Goal: Task Accomplishment & Management: Complete application form

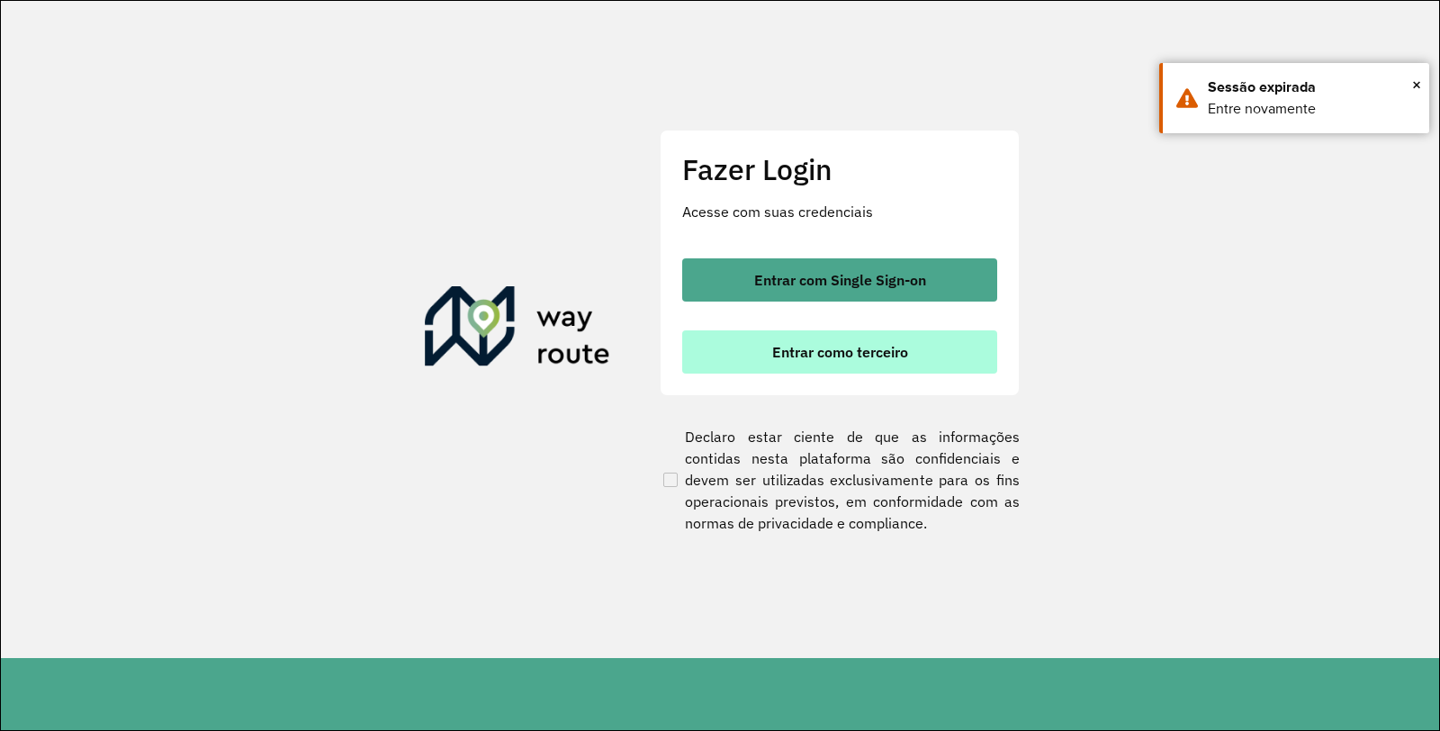
click at [781, 348] on span "Entrar como terceiro" at bounding box center [840, 352] width 136 height 14
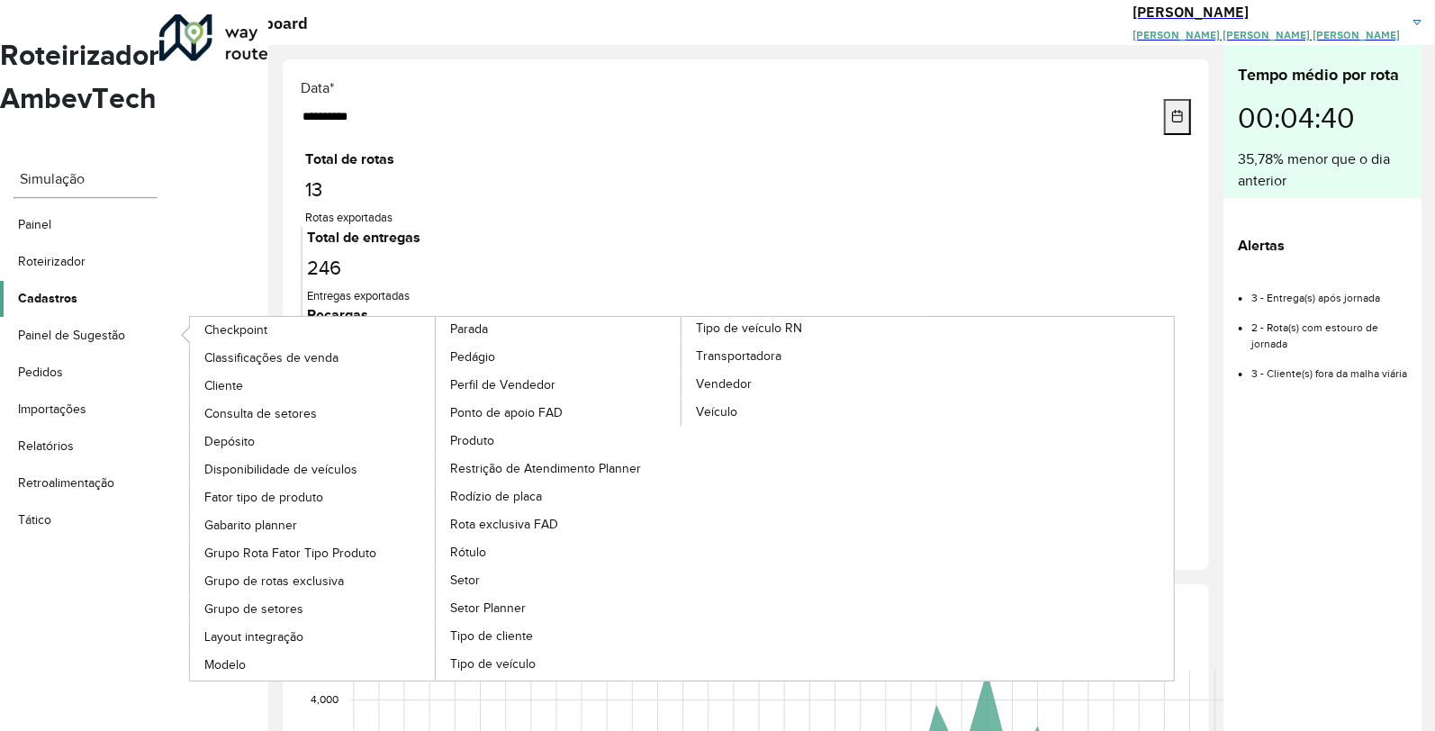
click at [95, 290] on icon at bounding box center [86, 298] width 18 height 16
click at [513, 428] on link "Produto" at bounding box center [559, 441] width 247 height 27
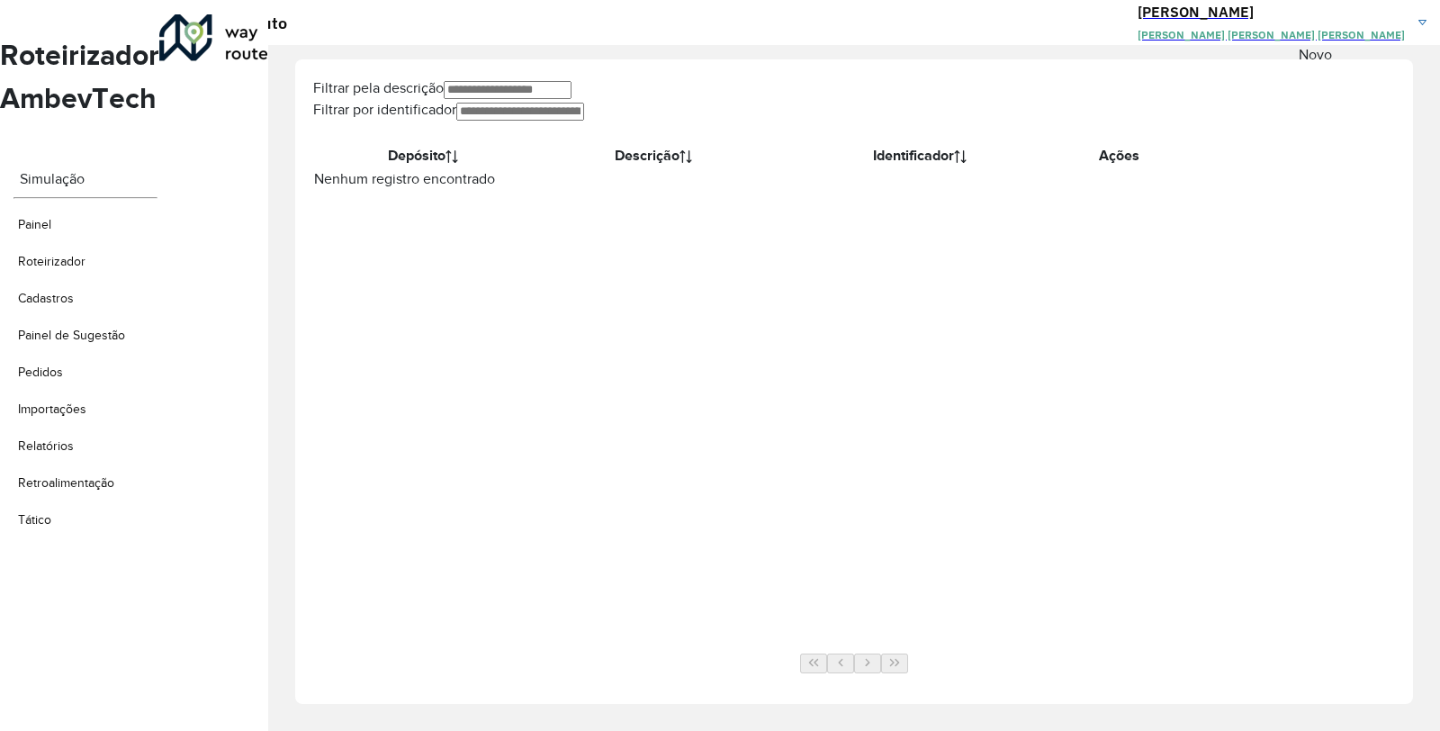
click at [1341, 144] on icon at bounding box center [1341, 144] width 0 height 0
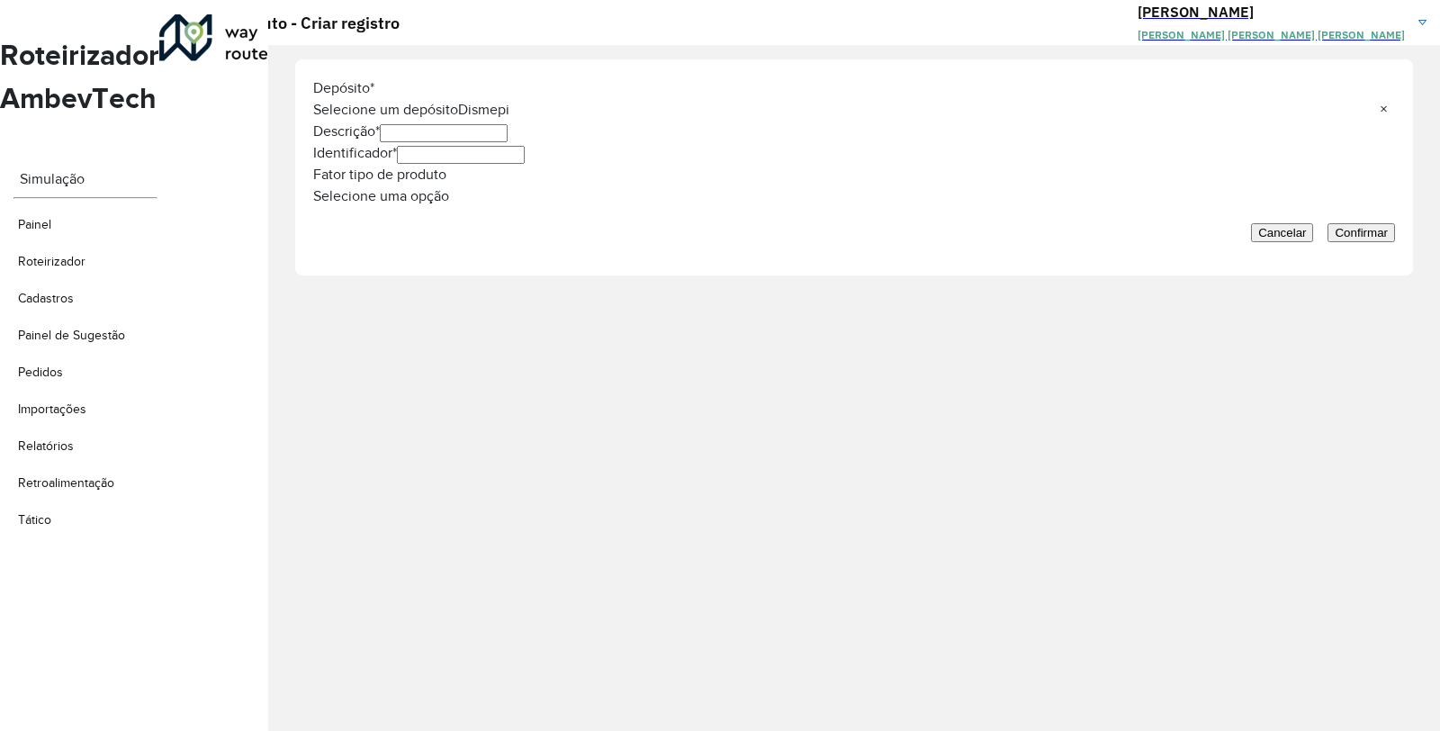
click at [380, 142] on input "Descrição *" at bounding box center [444, 133] width 128 height 18
click at [320, 164] on div "Identificador *" at bounding box center [854, 153] width 1082 height 22
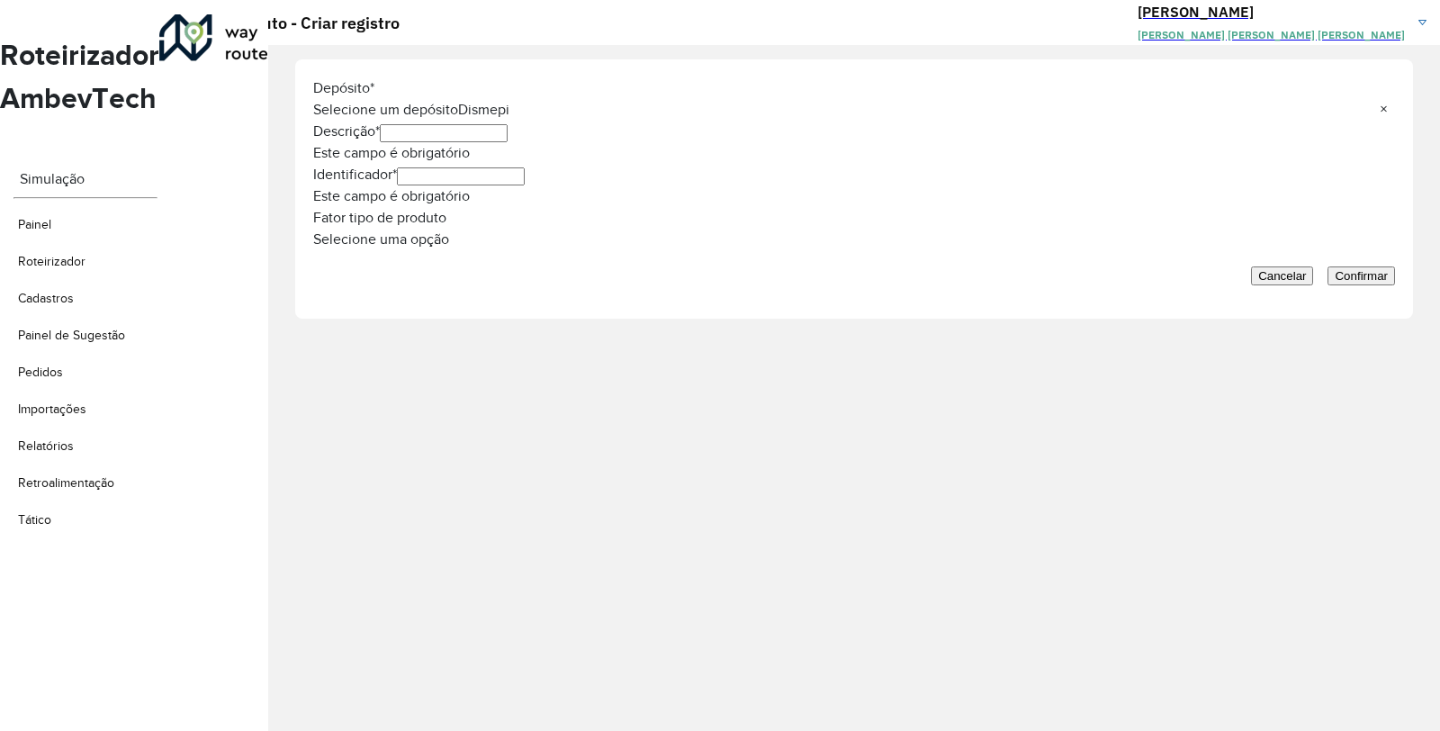
click at [335, 250] on div "Fator tipo de produto Selecione uma opção" at bounding box center [854, 228] width 1082 height 43
click at [1350, 119] on div at bounding box center [854, 110] width 1082 height 22
